Goal: Find specific page/section: Find specific page/section

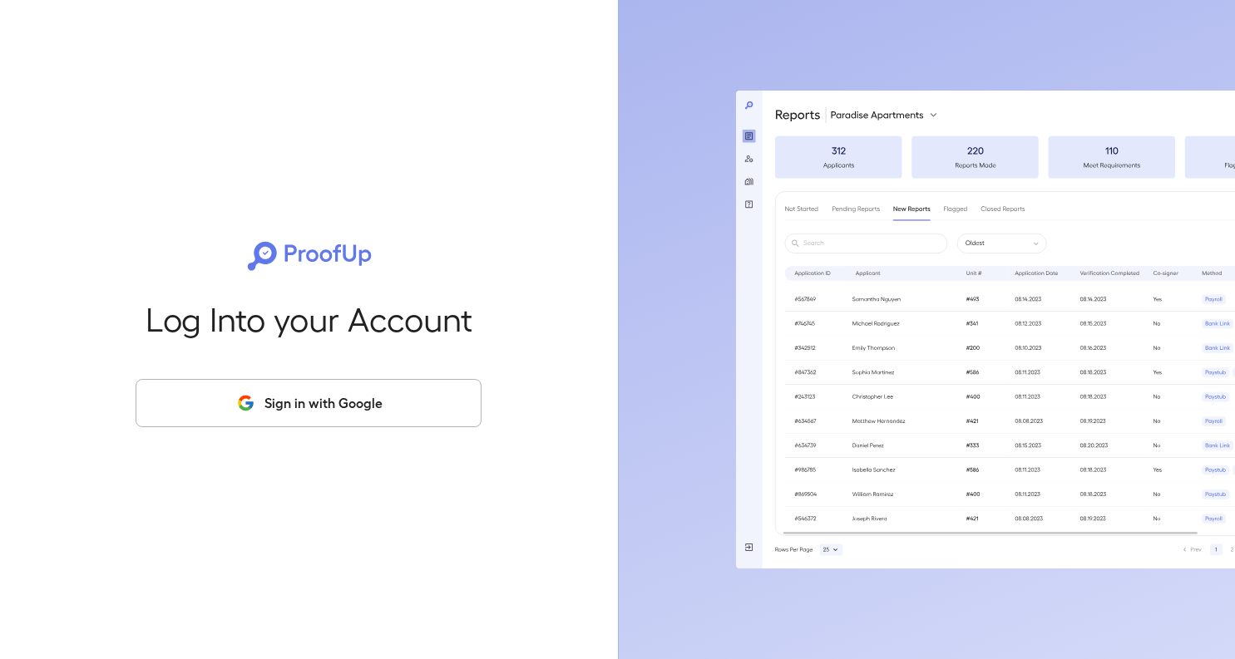
click at [351, 410] on button "Sign in with Google" at bounding box center [309, 403] width 346 height 48
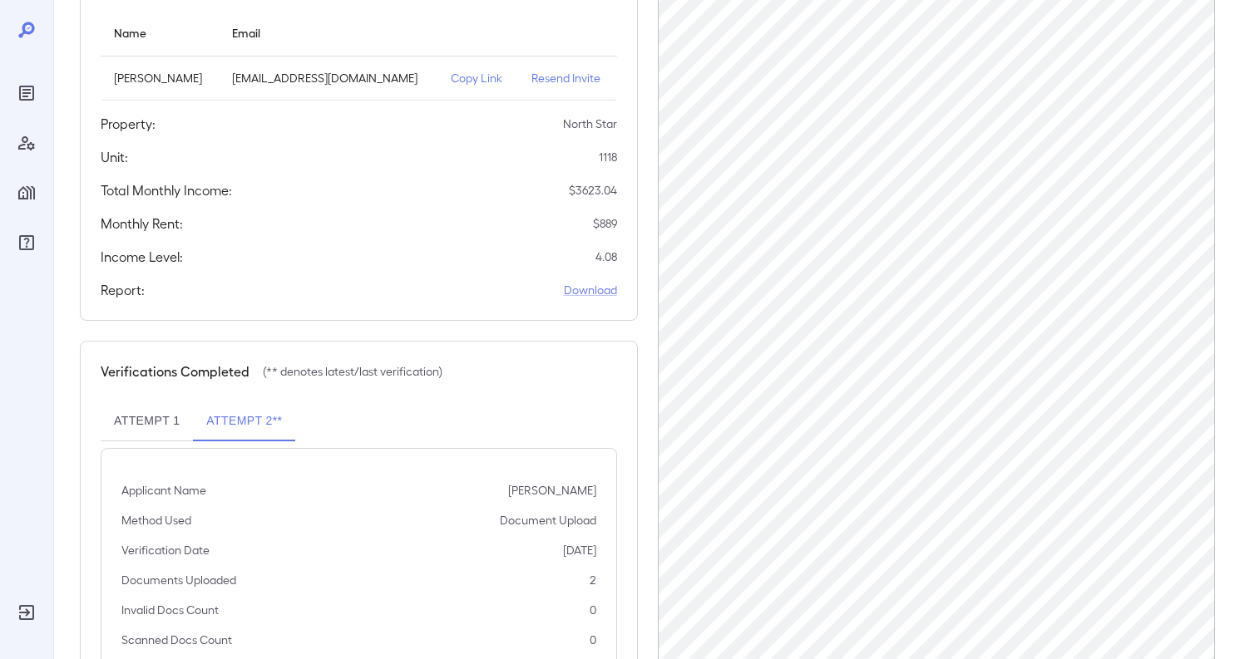
scroll to position [272, 0]
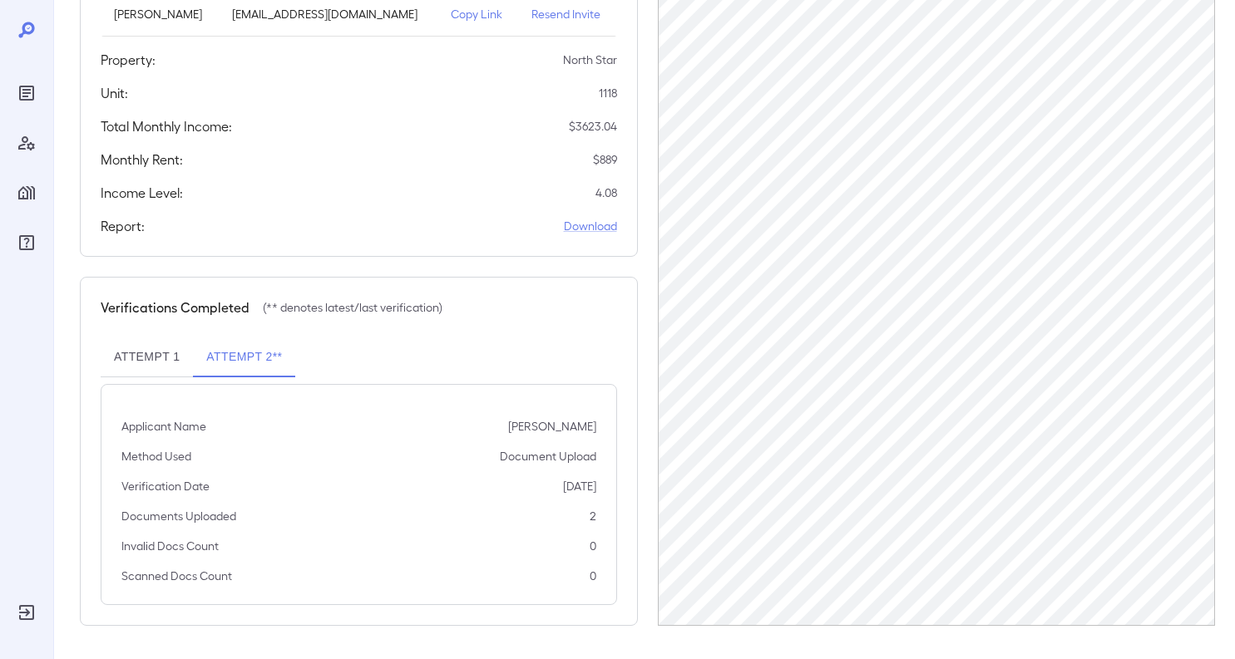
click at [154, 361] on button "Attempt 1" at bounding box center [147, 358] width 92 height 40
click at [215, 365] on button "Attempt 2**" at bounding box center [244, 358] width 102 height 40
